Goal: Task Accomplishment & Management: Manage account settings

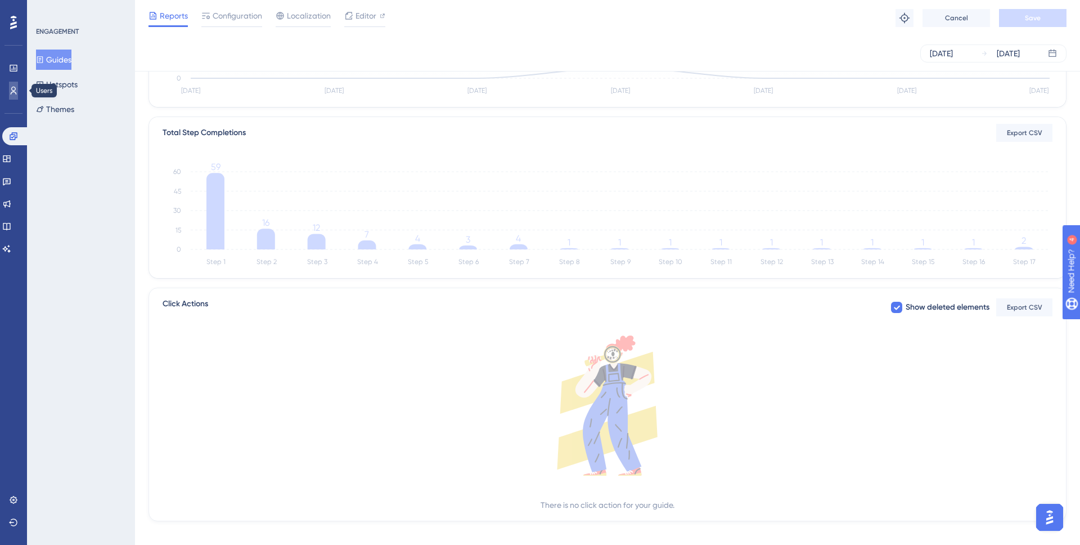
click at [16, 87] on icon at bounding box center [13, 90] width 9 height 9
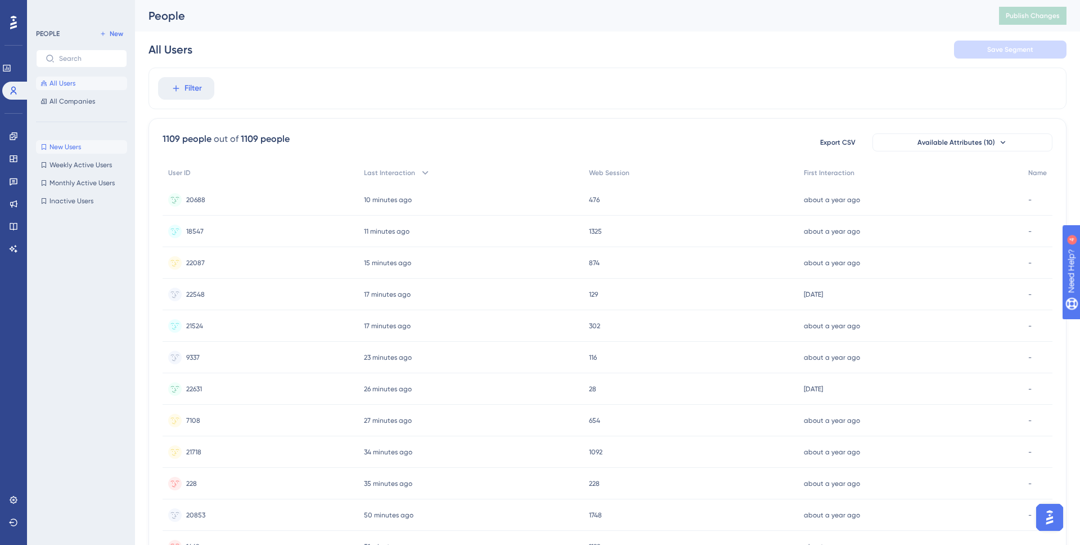
click at [76, 151] on span "New Users" at bounding box center [66, 146] width 32 height 9
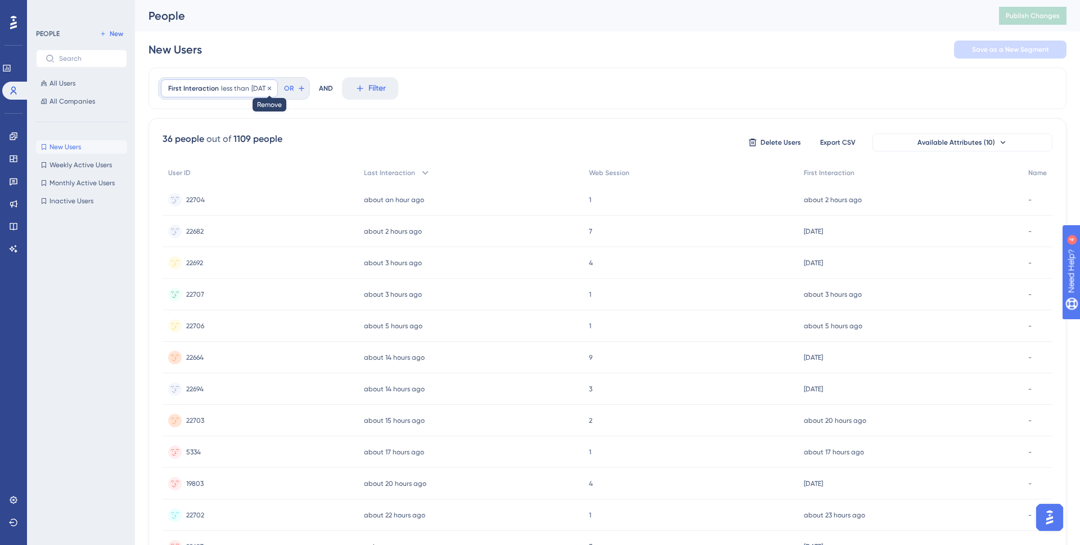
click at [273, 89] on icon at bounding box center [269, 88] width 7 height 7
click at [188, 89] on span "Filter" at bounding box center [193, 89] width 17 height 14
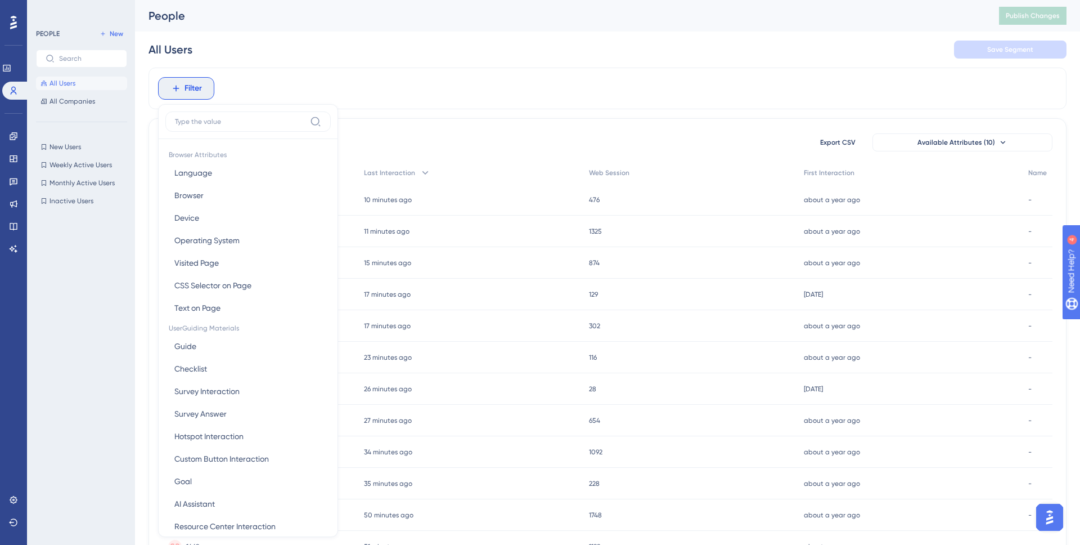
scroll to position [48, 0]
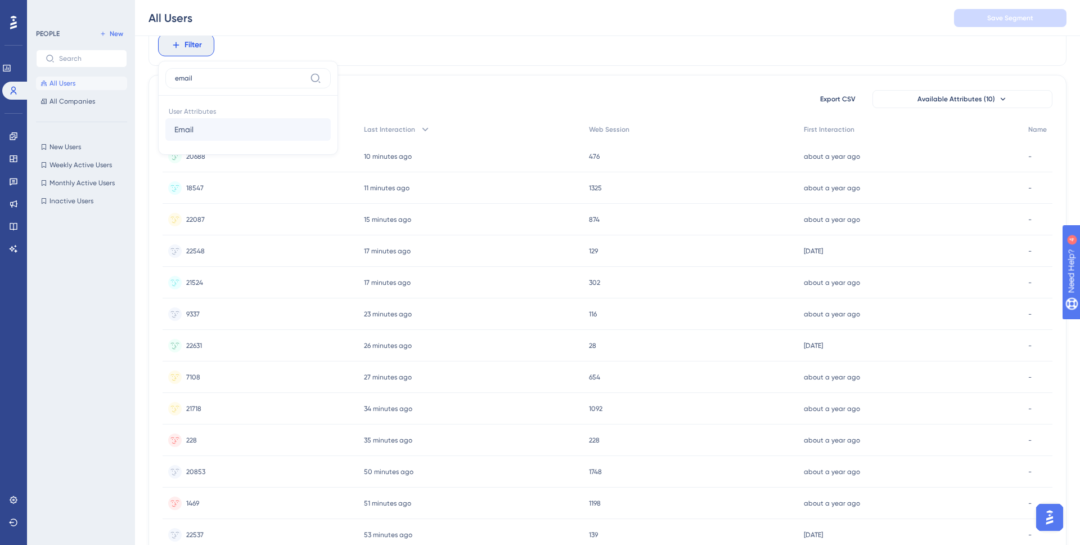
type input "email"
click at [218, 133] on button "Email Email" at bounding box center [247, 129] width 165 height 23
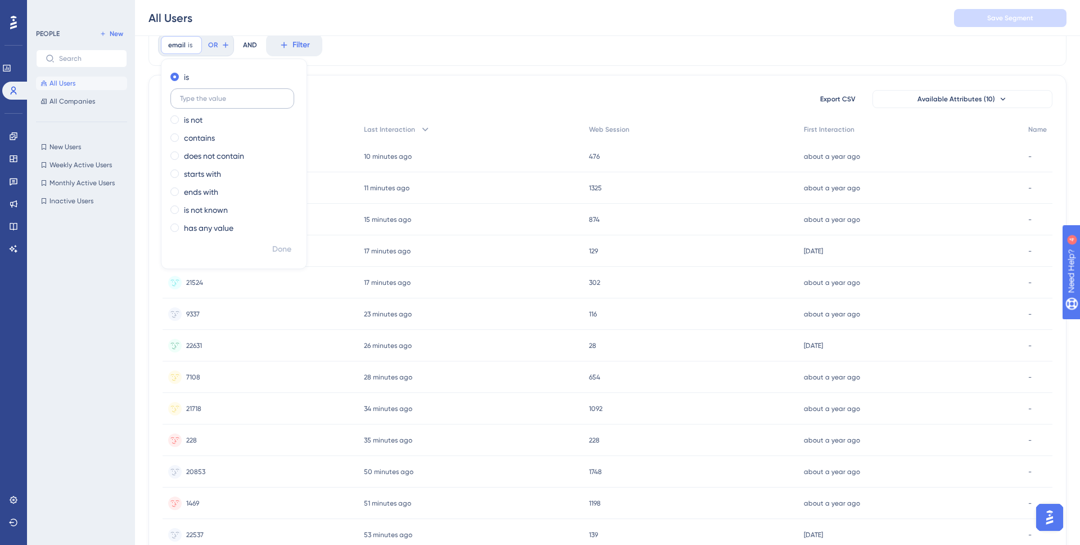
click at [218, 100] on input "text" at bounding box center [232, 99] width 105 height 8
drag, startPoint x: 192, startPoint y: 96, endPoint x: 223, endPoint y: 110, distance: 33.8
click at [192, 96] on input "newfit" at bounding box center [232, 99] width 105 height 8
type input "newtofit"
click at [218, 135] on div "contains" at bounding box center [231, 138] width 123 height 14
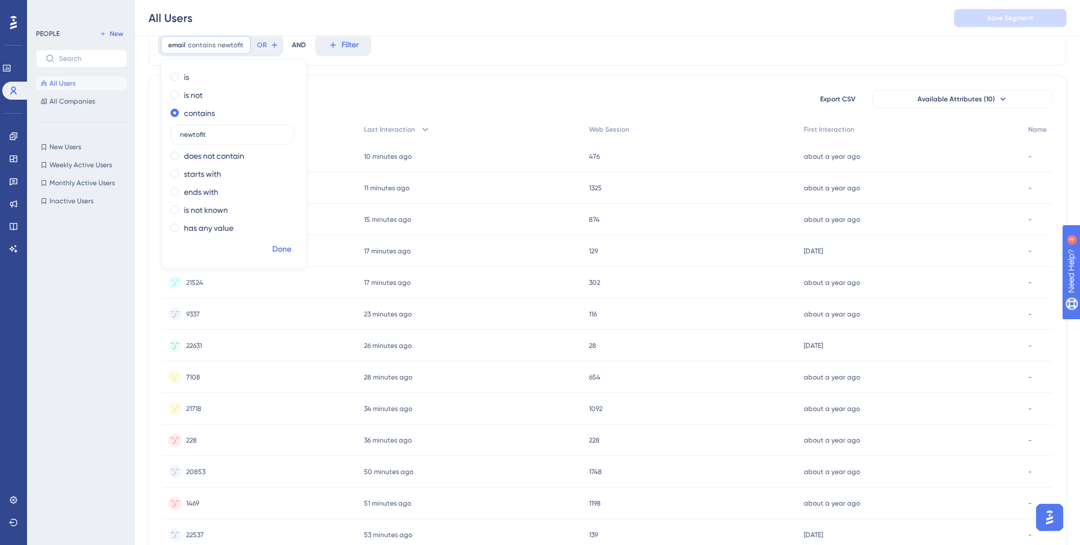
click at [280, 247] on span "Done" at bounding box center [281, 250] width 19 height 14
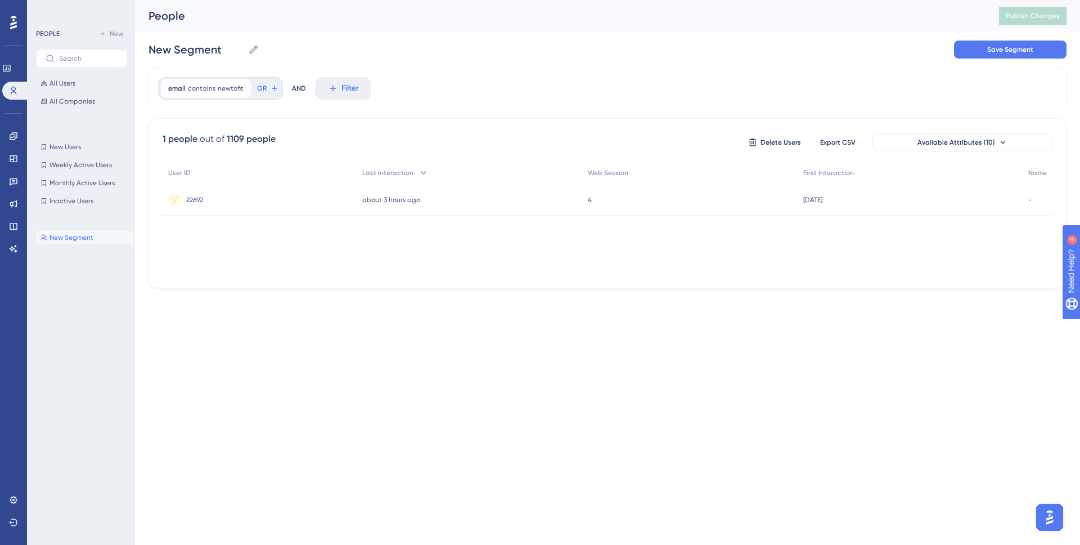
scroll to position [0, 0]
click at [279, 193] on div "22692 22692" at bounding box center [260, 200] width 194 height 32
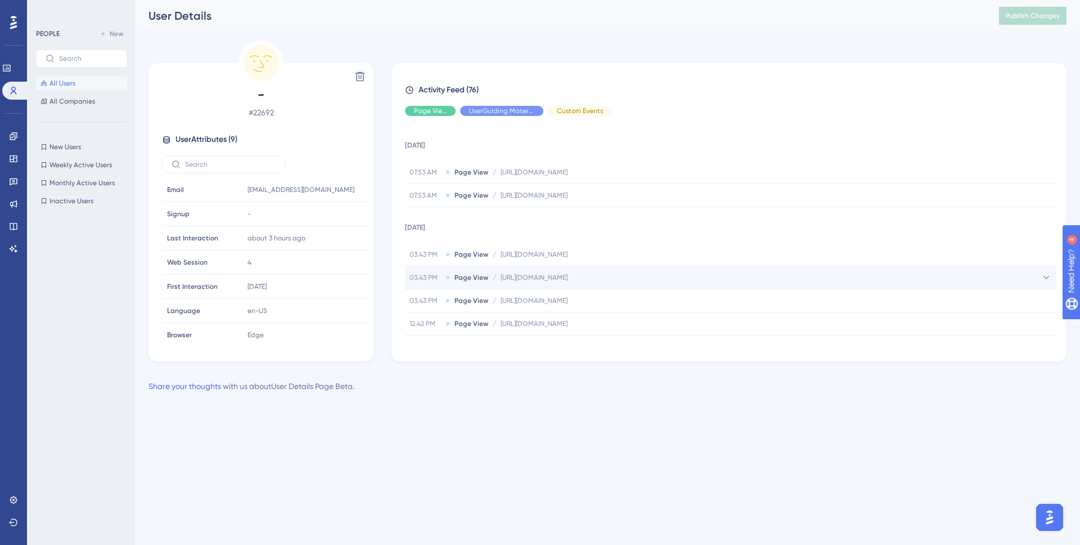
click at [498, 284] on div "03.43 PM Page View / [URL][DOMAIN_NAME] [URL][DOMAIN_NAME]" at bounding box center [731, 277] width 652 height 23
click at [501, 280] on span "[URL][DOMAIN_NAME]" at bounding box center [534, 277] width 67 height 9
